Goal: Task Accomplishment & Management: Use online tool/utility

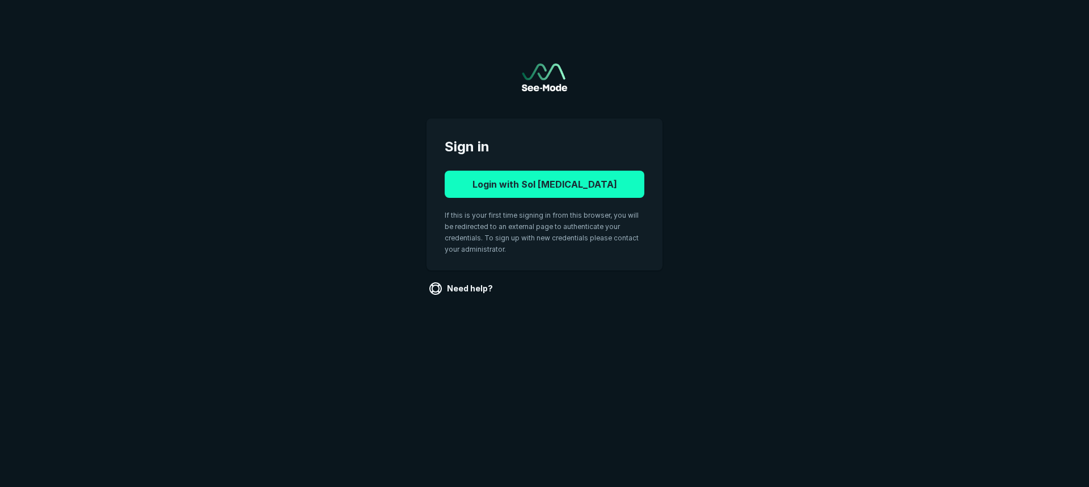
click at [535, 184] on button "Login with Sol Radiology" at bounding box center [545, 184] width 200 height 27
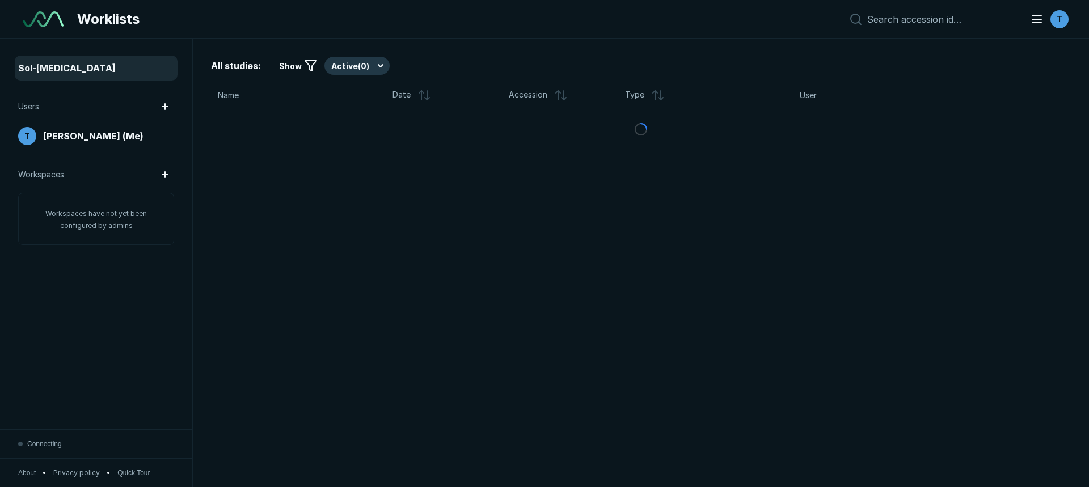
scroll to position [3270, 5307]
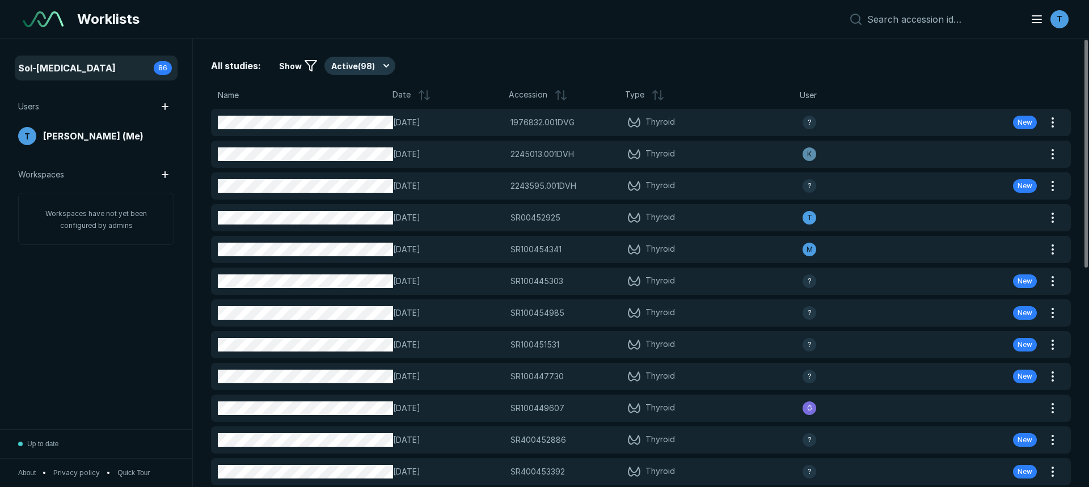
click at [421, 91] on icon at bounding box center [421, 92] width 5 height 2
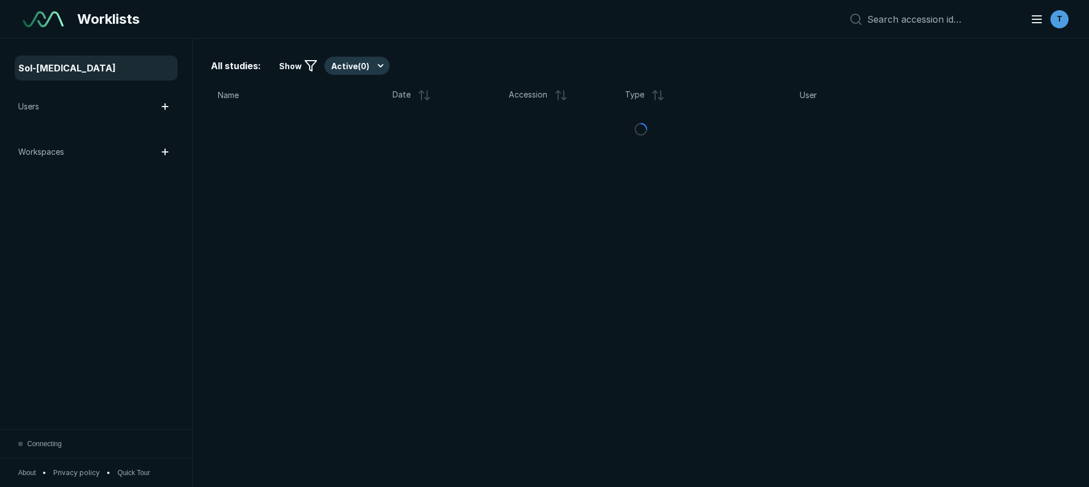
scroll to position [3451, 6356]
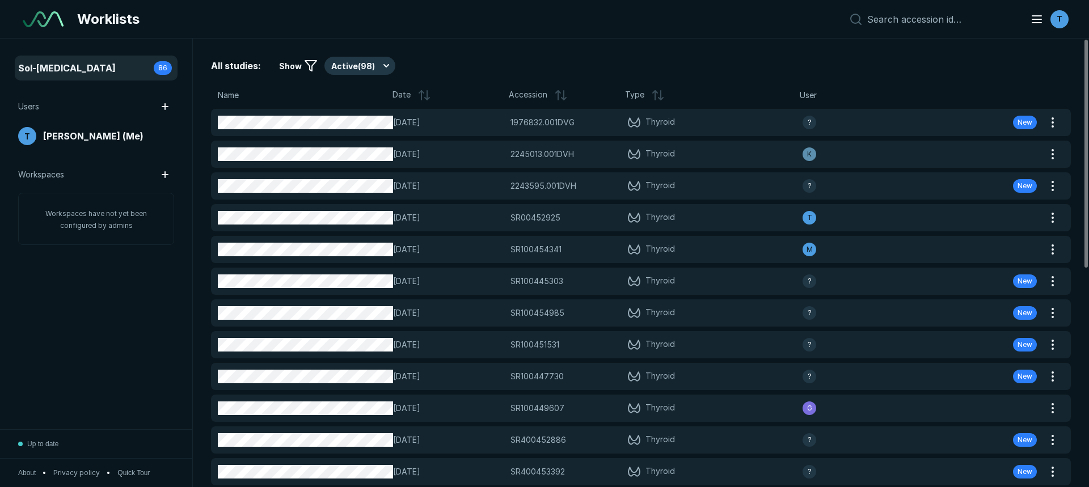
click at [421, 92] on icon at bounding box center [421, 95] width 0 height 9
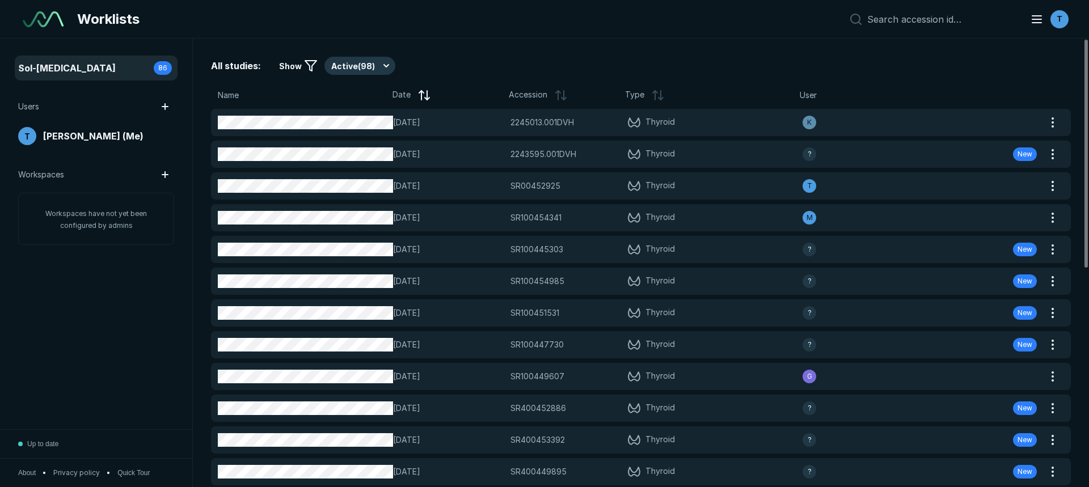
click at [234, 97] on span "Name" at bounding box center [228, 95] width 21 height 12
click at [417, 100] on icon at bounding box center [424, 95] width 14 height 14
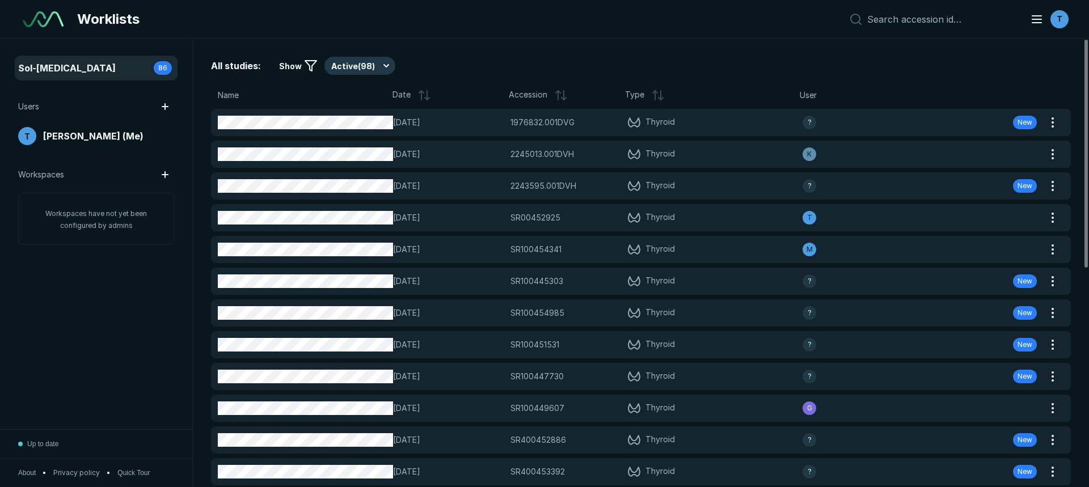
click at [427, 98] on icon at bounding box center [427, 99] width 5 height 2
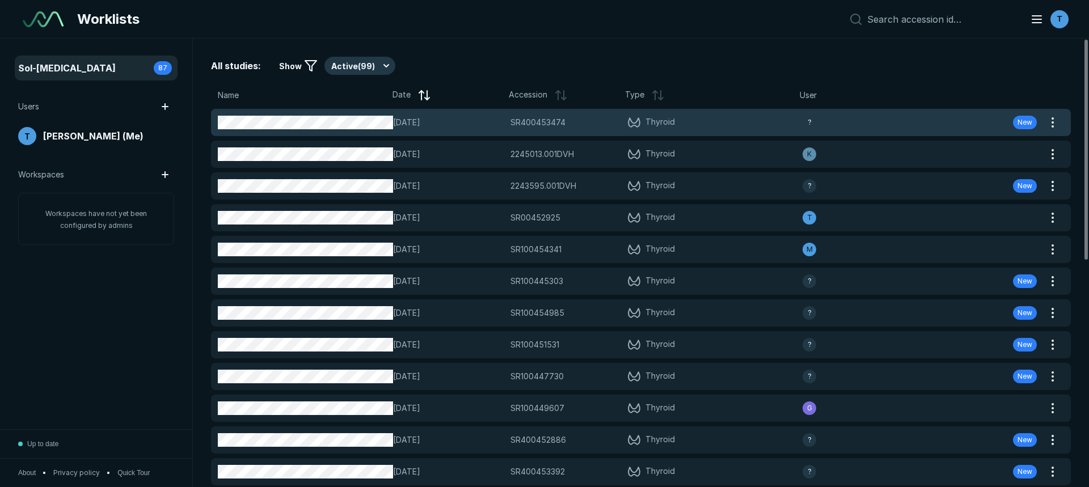
click at [493, 122] on span "[DATE]" at bounding box center [448, 122] width 110 height 12
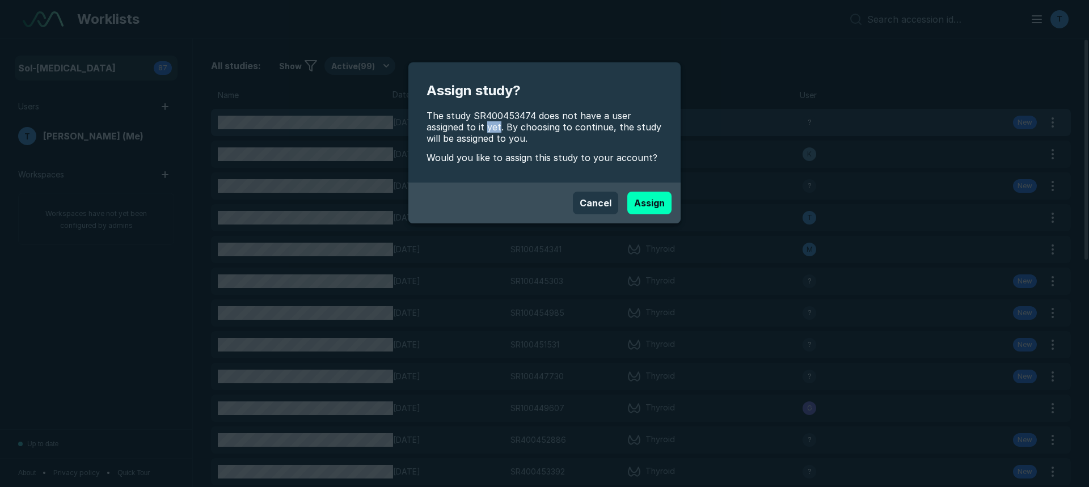
click at [493, 122] on span "The study SR400453474 does not have a user assigned to it yet. By choosing to c…" at bounding box center [544, 127] width 236 height 34
click at [654, 200] on button "Assign" at bounding box center [649, 203] width 44 height 23
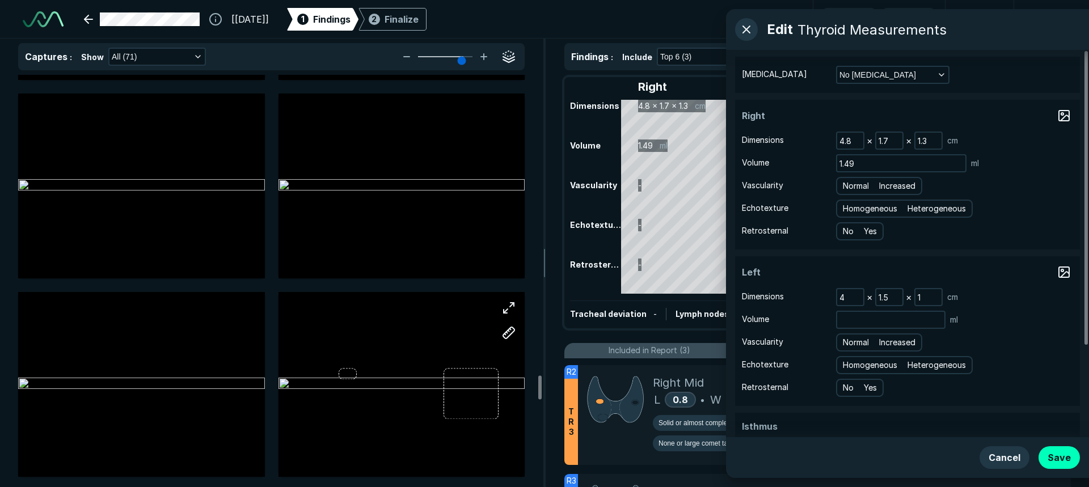
scroll to position [5330, 0]
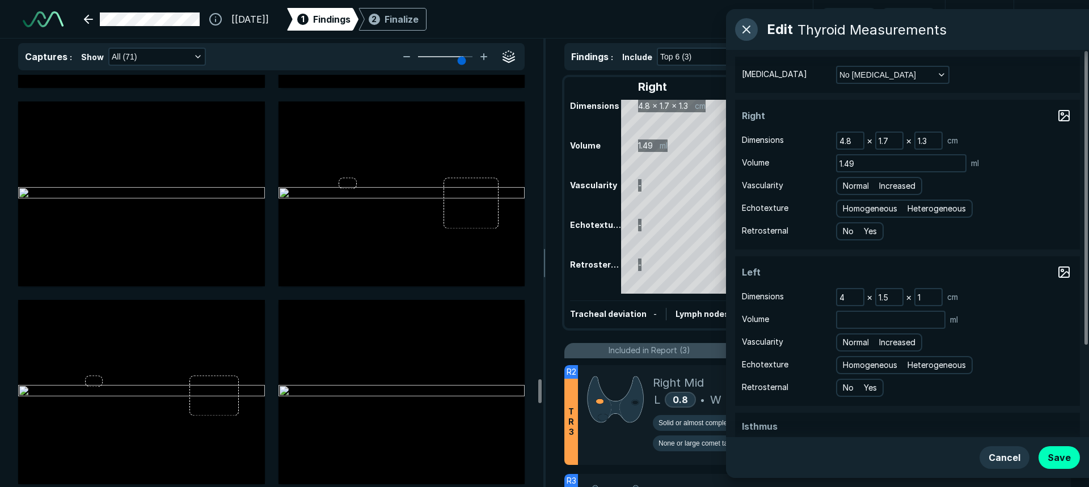
click at [753, 26] on button "button" at bounding box center [746, 29] width 23 height 23
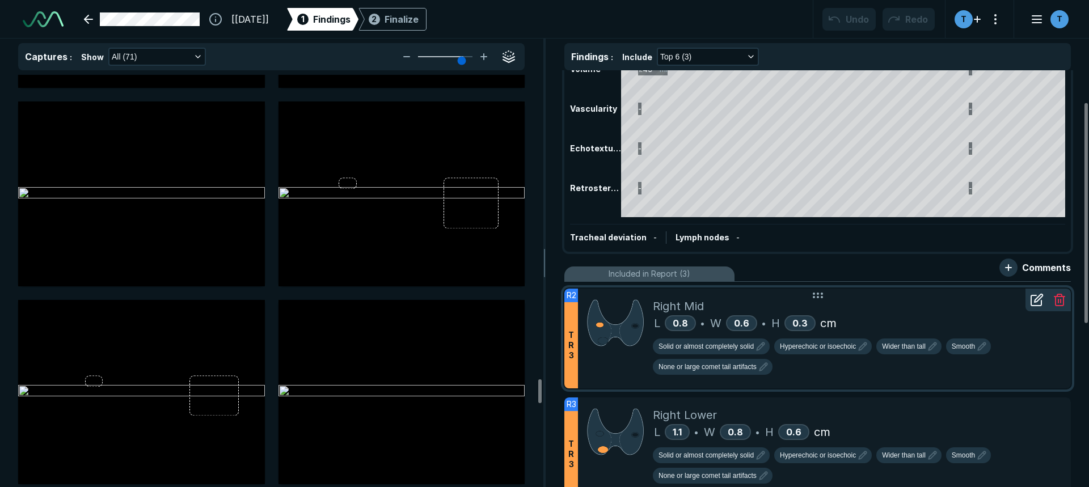
scroll to position [57, 0]
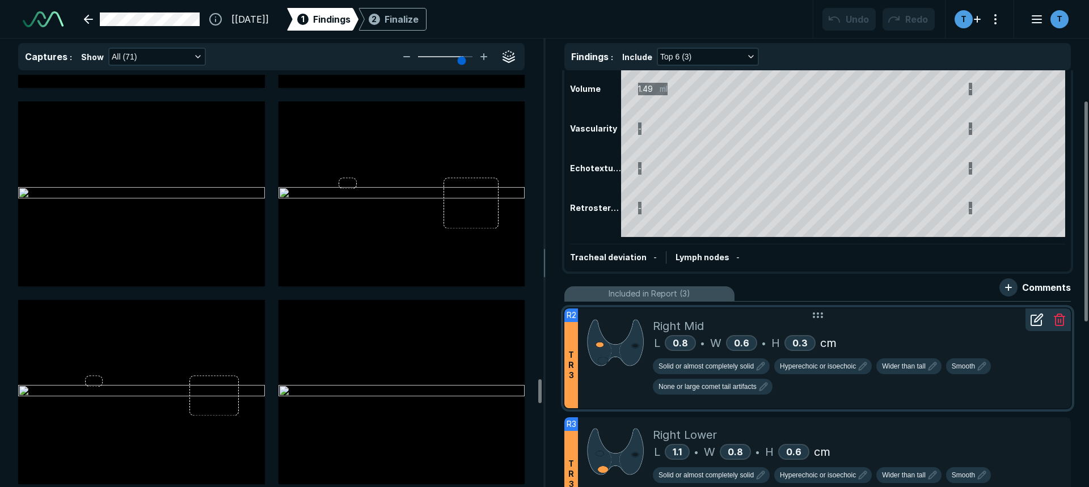
click at [620, 357] on img at bounding box center [615, 343] width 57 height 50
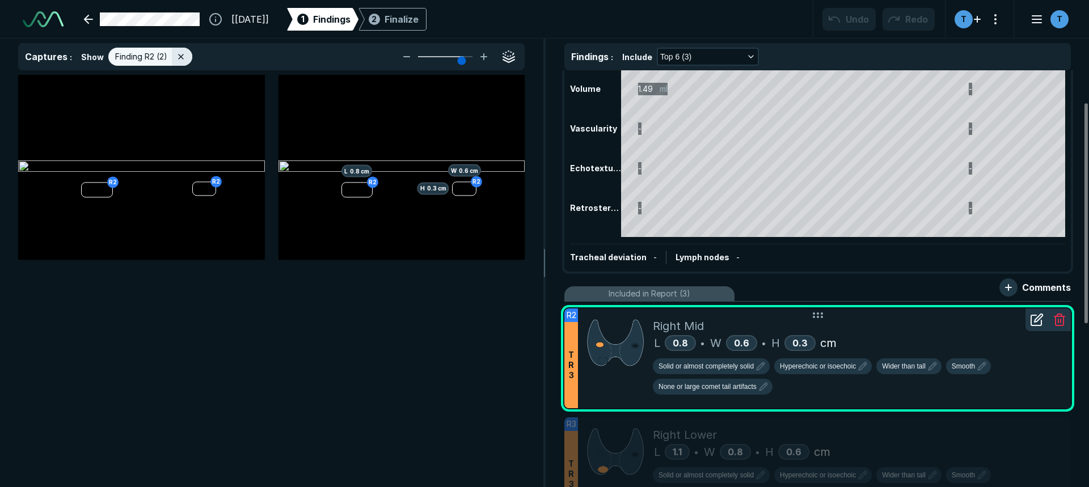
scroll to position [113, 0]
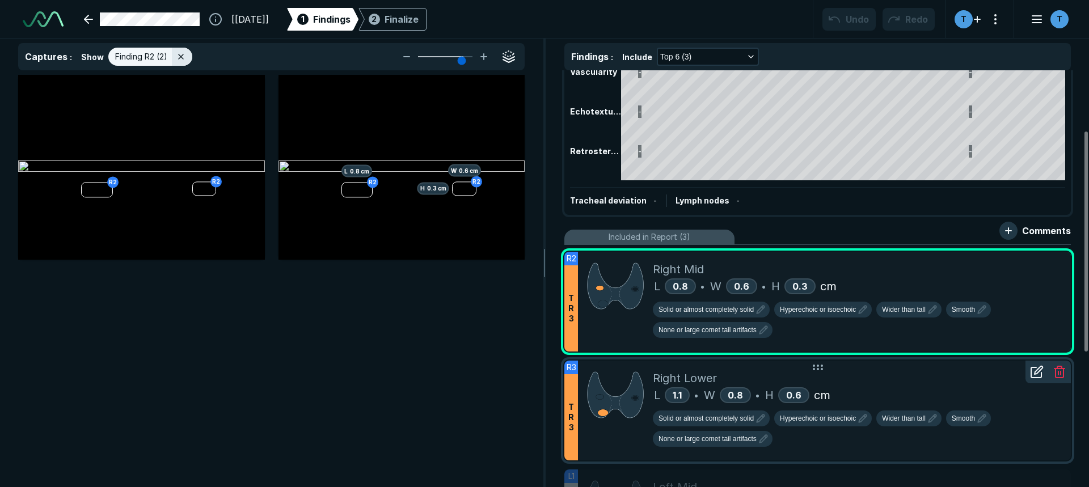
click at [630, 412] on img at bounding box center [615, 395] width 57 height 50
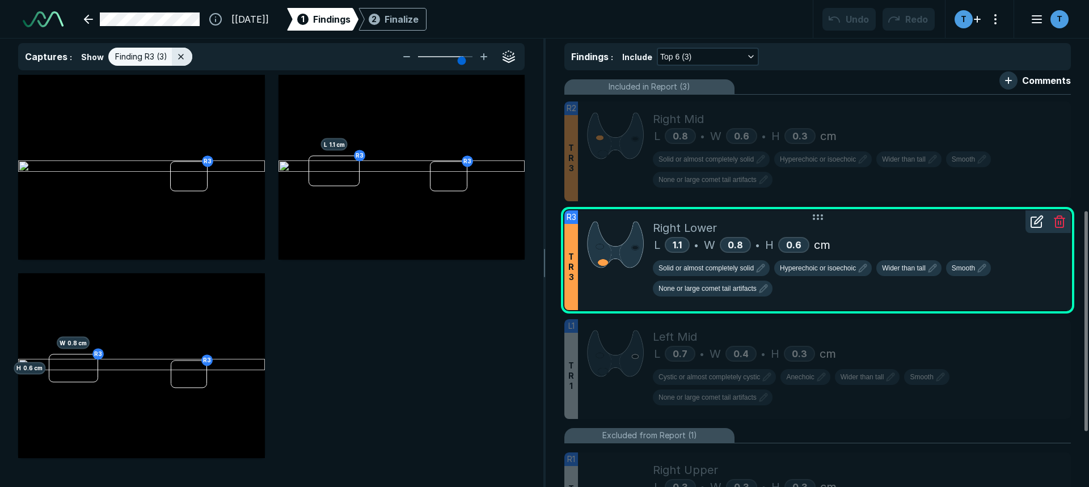
scroll to position [283, 0]
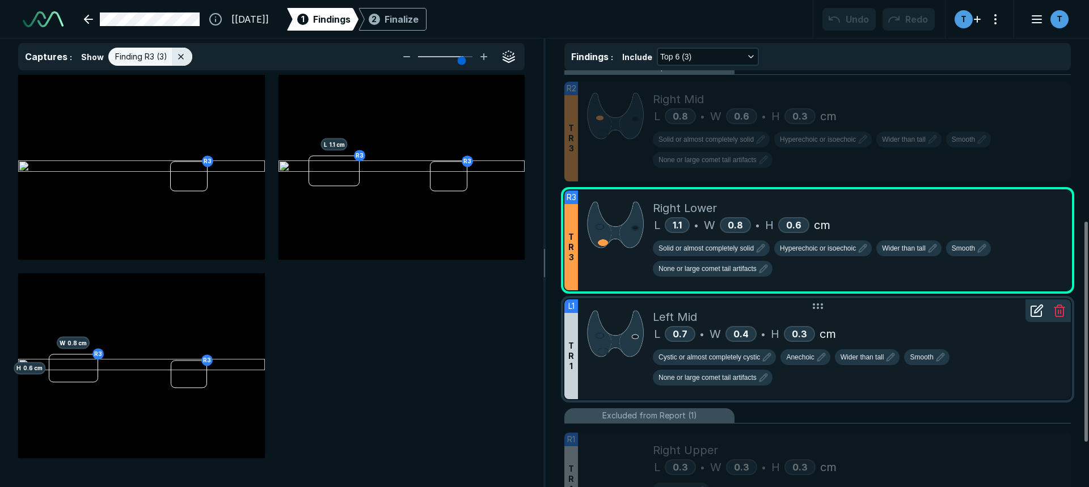
click at [624, 347] on img at bounding box center [615, 333] width 57 height 50
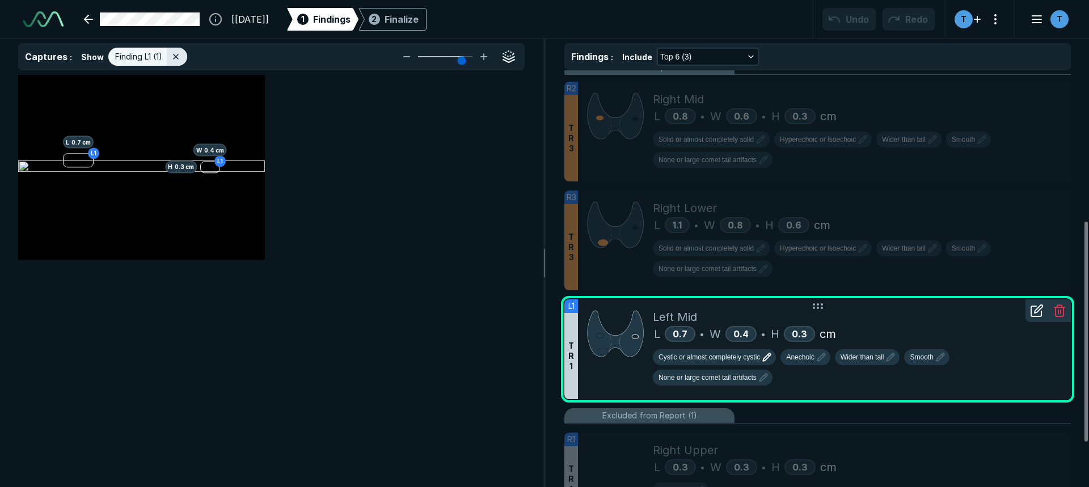
click at [705, 354] on span "Cystic or almost completely cystic" at bounding box center [708, 357] width 101 height 10
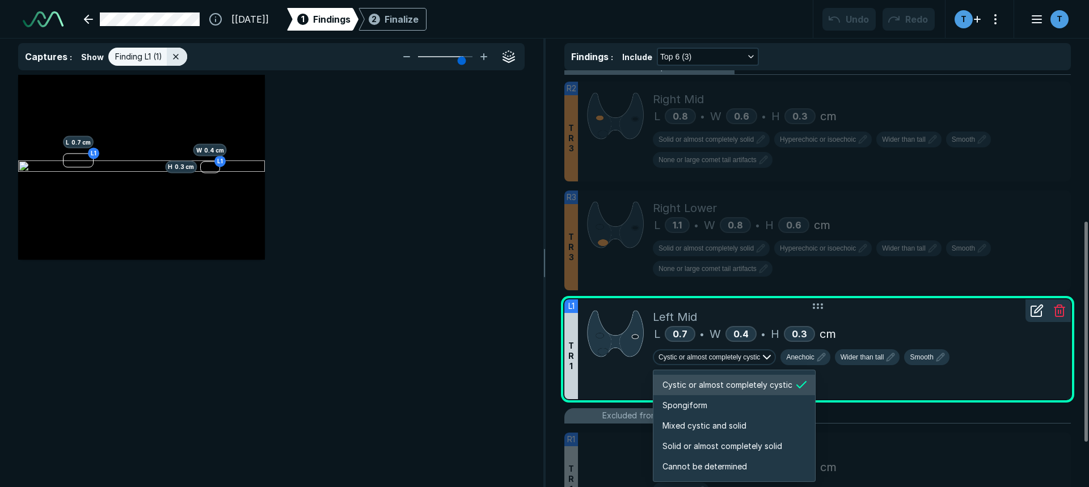
scroll to position [1892, 2178]
click at [704, 384] on span "Cystic or almost completely cystic" at bounding box center [727, 385] width 130 height 12
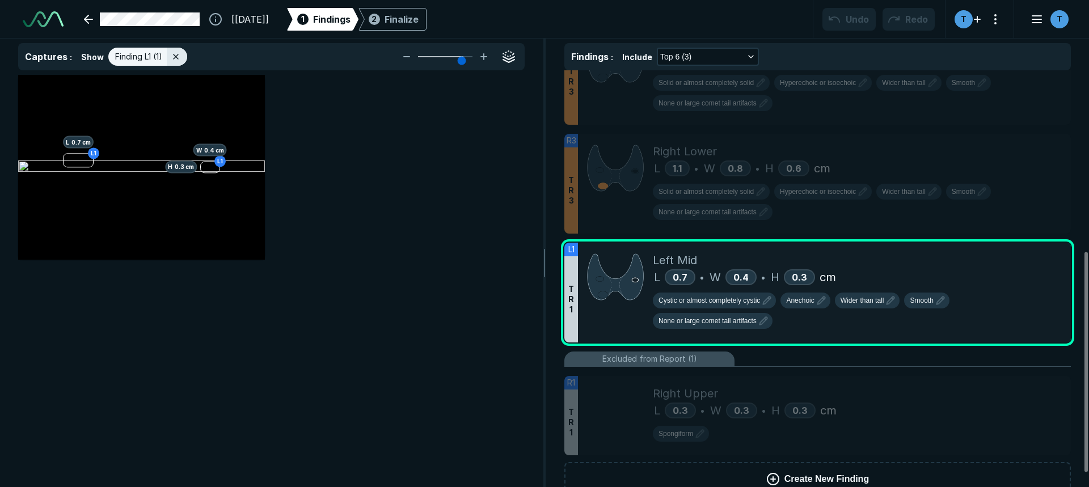
scroll to position [367, 0]
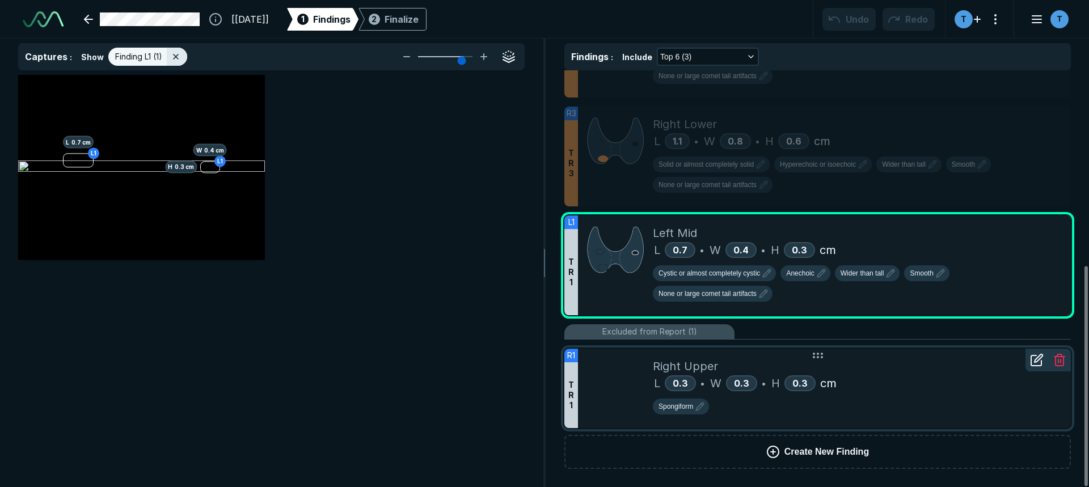
click at [600, 370] on div at bounding box center [615, 388] width 75 height 79
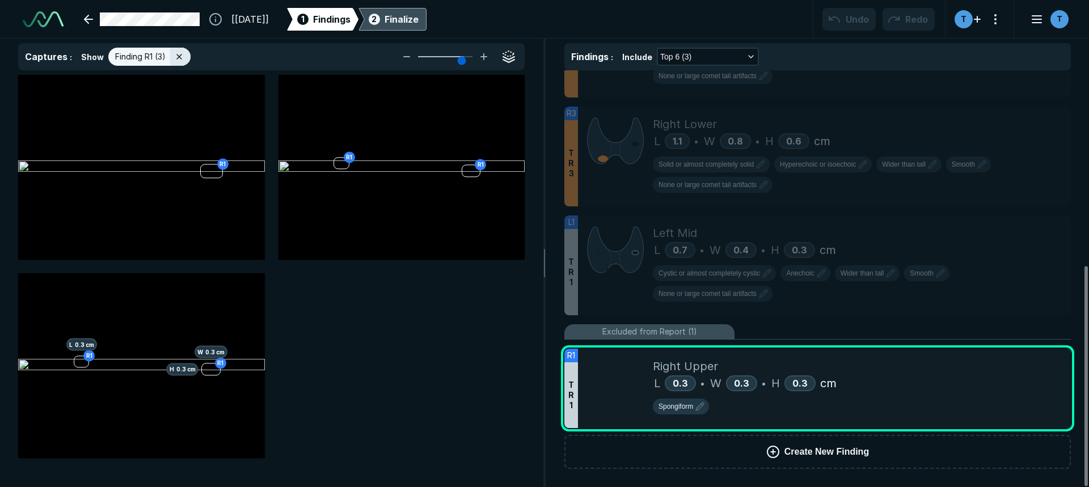
click at [418, 21] on div "Finalize" at bounding box center [401, 19] width 34 height 14
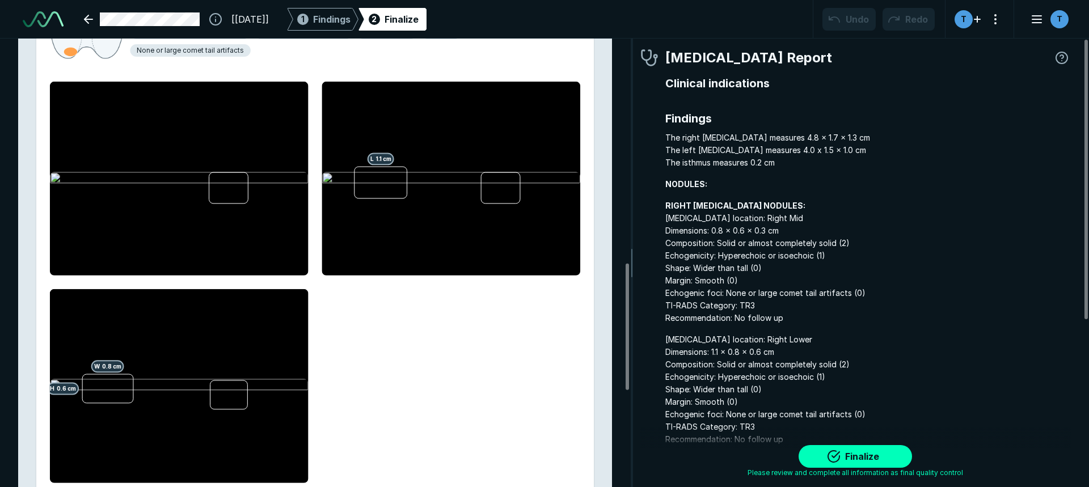
scroll to position [1137, 0]
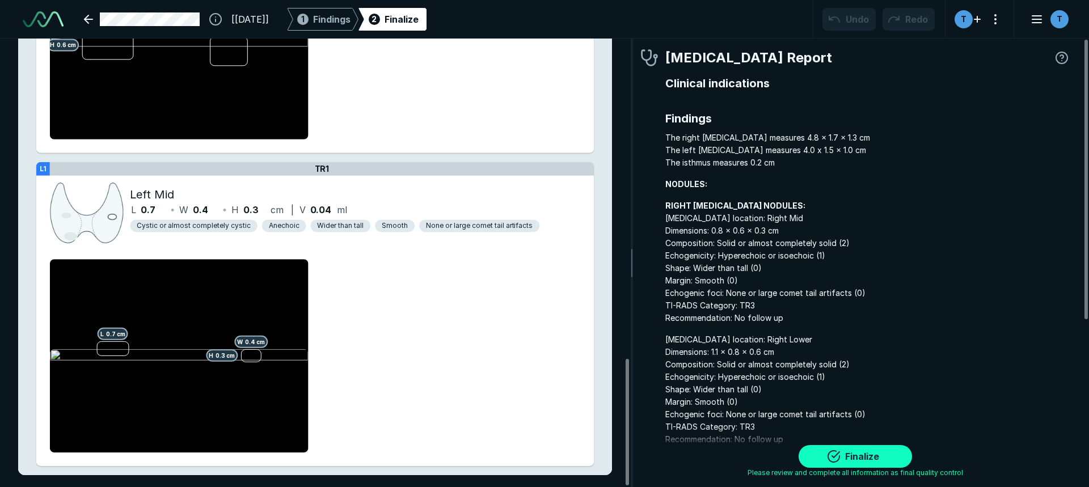
click at [856, 456] on button "Finalize" at bounding box center [854, 456] width 113 height 23
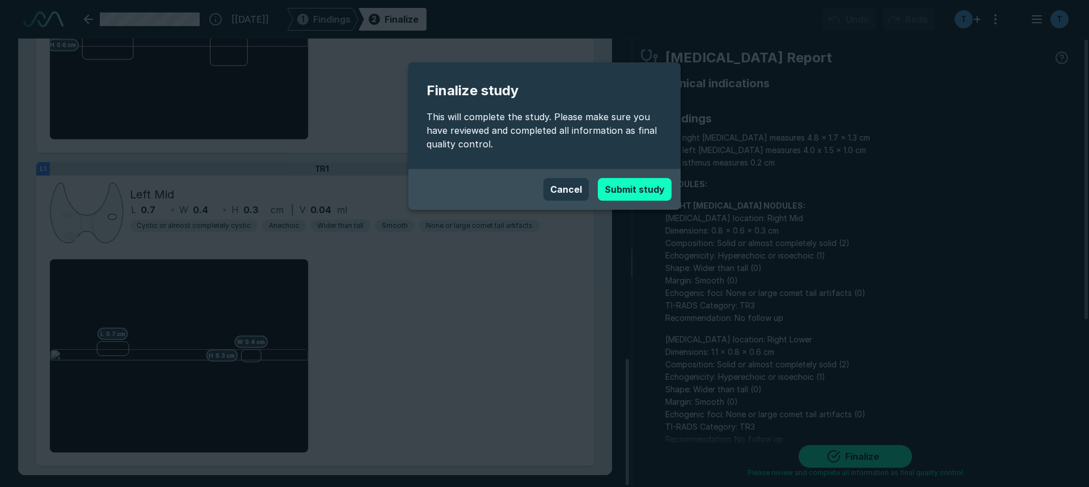
click at [633, 187] on button "Submit study" at bounding box center [635, 189] width 74 height 23
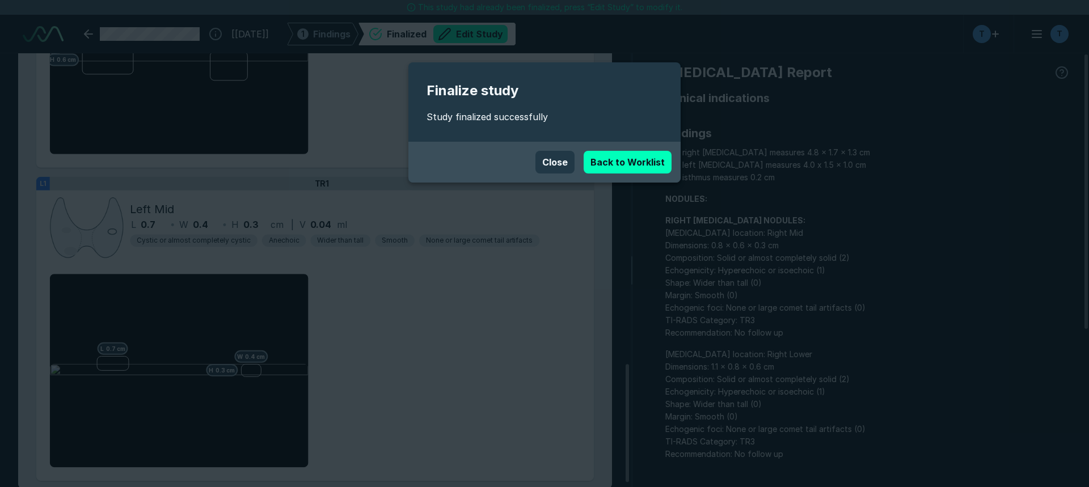
scroll to position [3385, 6356]
click at [573, 160] on button "Close" at bounding box center [554, 162] width 39 height 23
